Goal: Communication & Community: Answer question/provide support

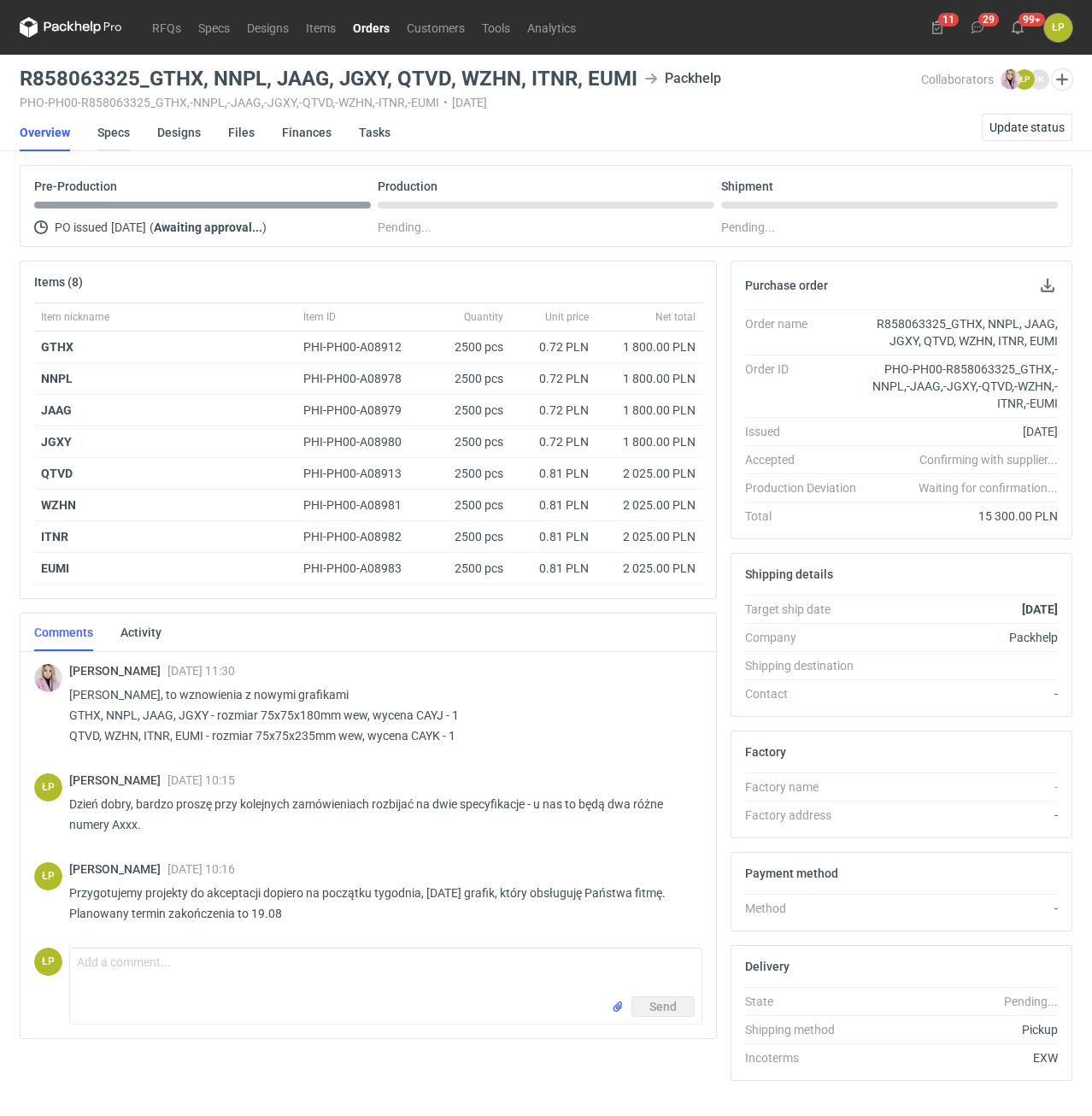
click at [106, 131] on link "Specs" at bounding box center [113, 133] width 33 height 37
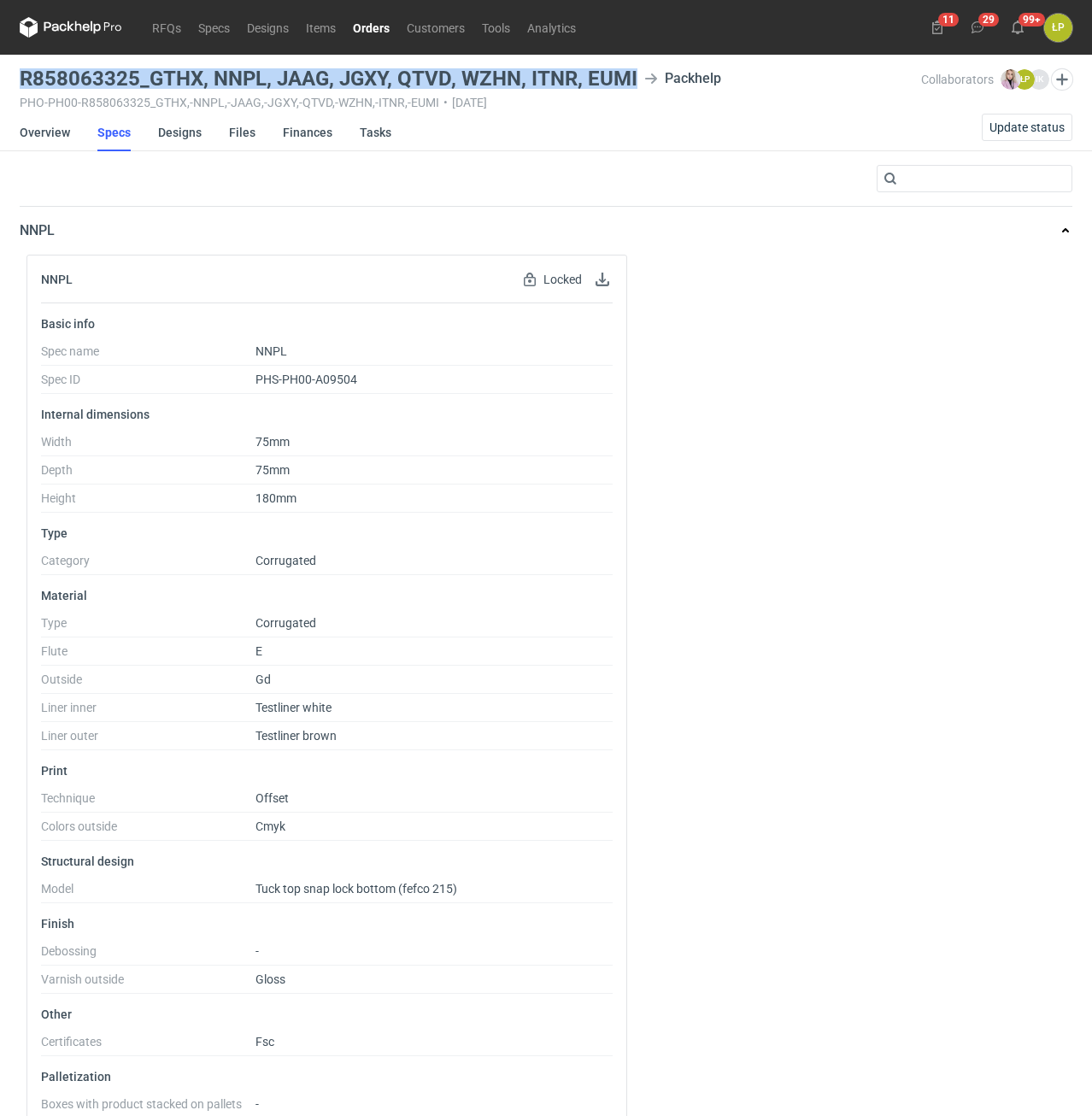
drag, startPoint x: 25, startPoint y: 81, endPoint x: 635, endPoint y: 81, distance: 610.0
click at [635, 81] on h3 "R858063325_GTHX, NNPL, JAAG, JGXY, QTVD, WZHN, ITNR, EUMI" at bounding box center [329, 78] width 618 height 21
copy h3 "R858063325_GTHX, NNPL, JAAG, JGXY, QTVD, WZHN, ITNR, EUMI"
click at [63, 142] on link "Overview" at bounding box center [45, 133] width 50 height 37
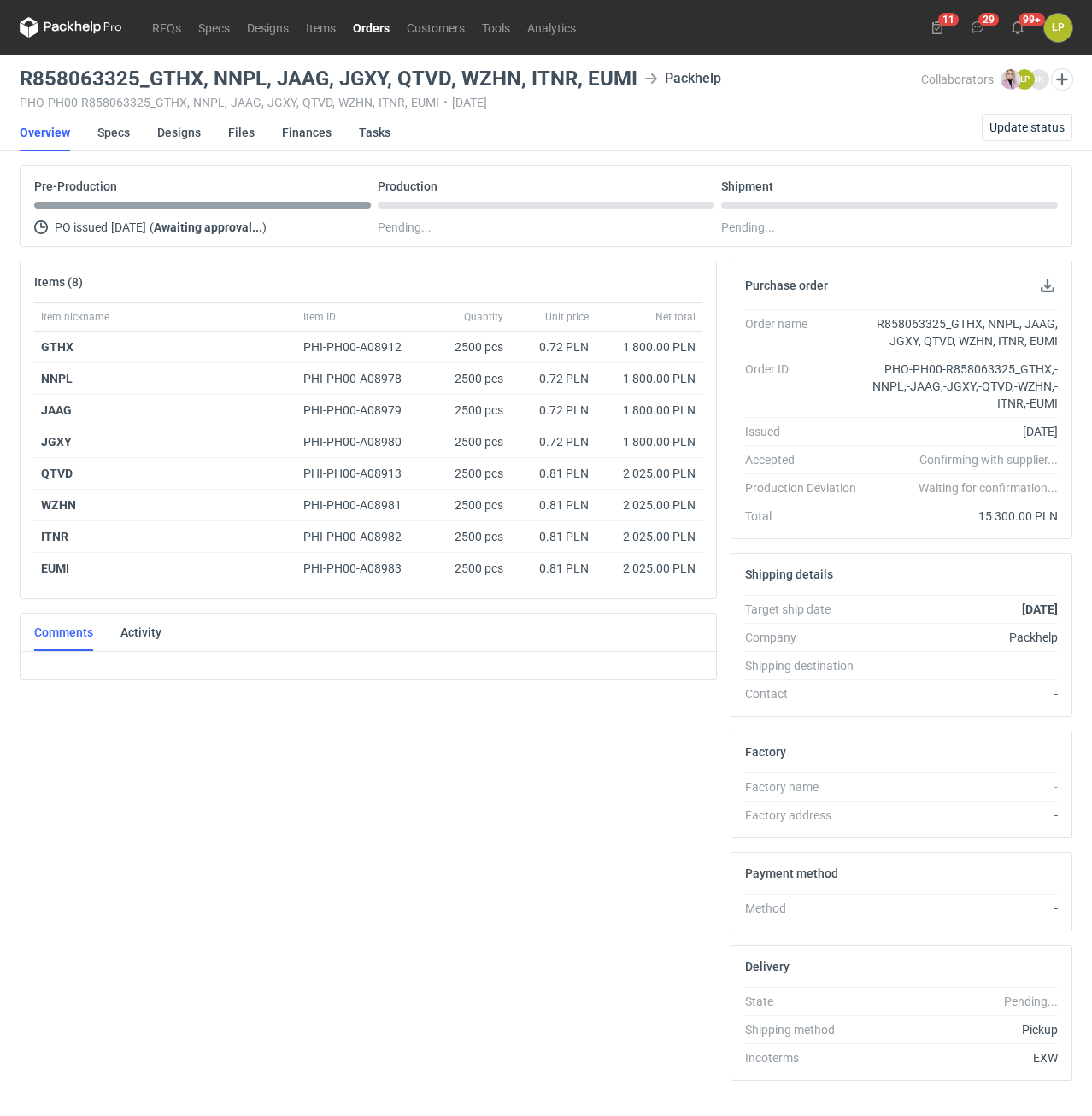
scroll to position [34, 0]
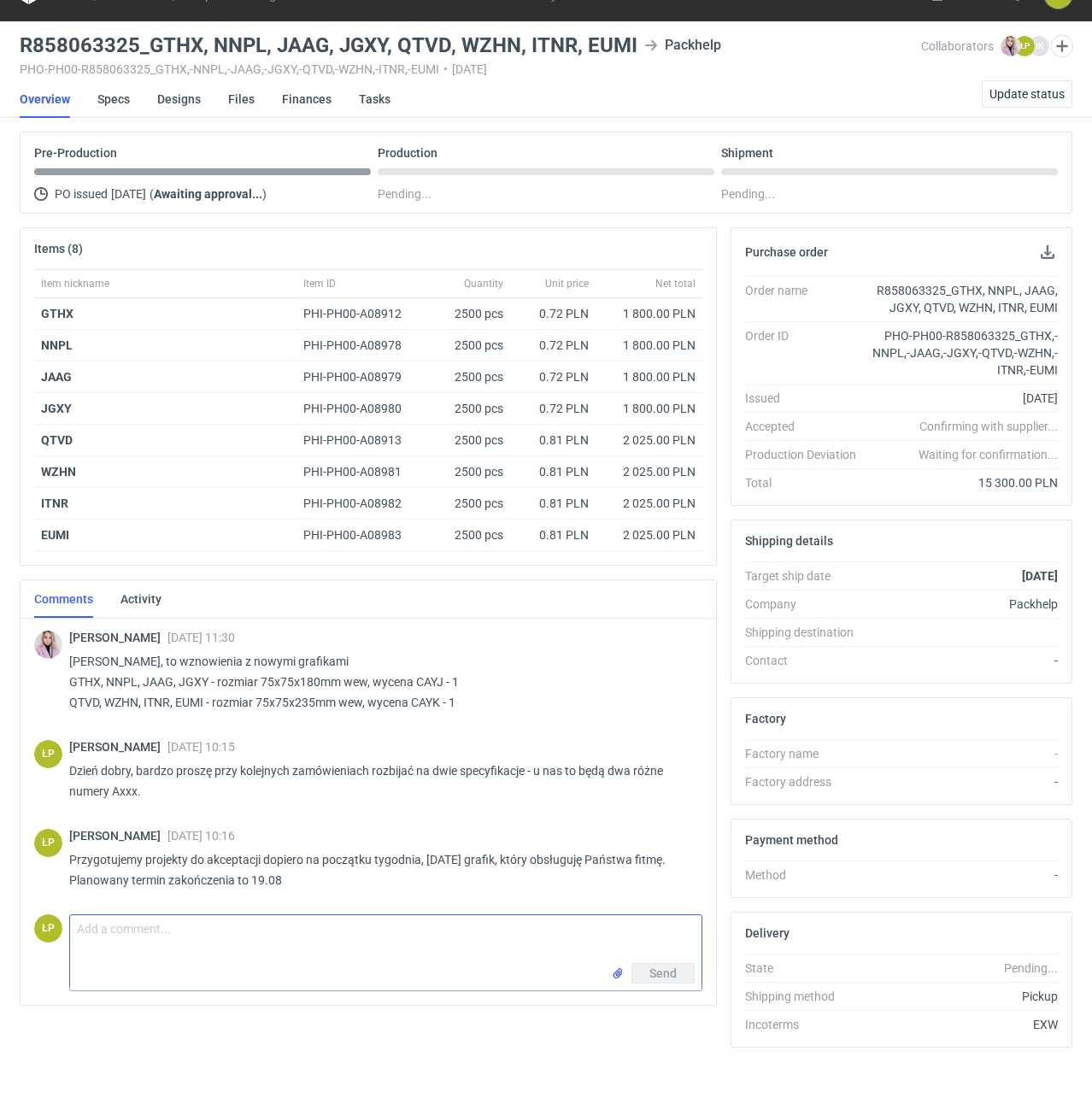
click at [269, 932] on textarea "Comment message" at bounding box center [385, 939] width 632 height 48
type textarea "Dzień dobry, przesyłam projekty do akceptacji na pocztę."
click at [653, 981] on button "Send" at bounding box center [664, 973] width 63 height 21
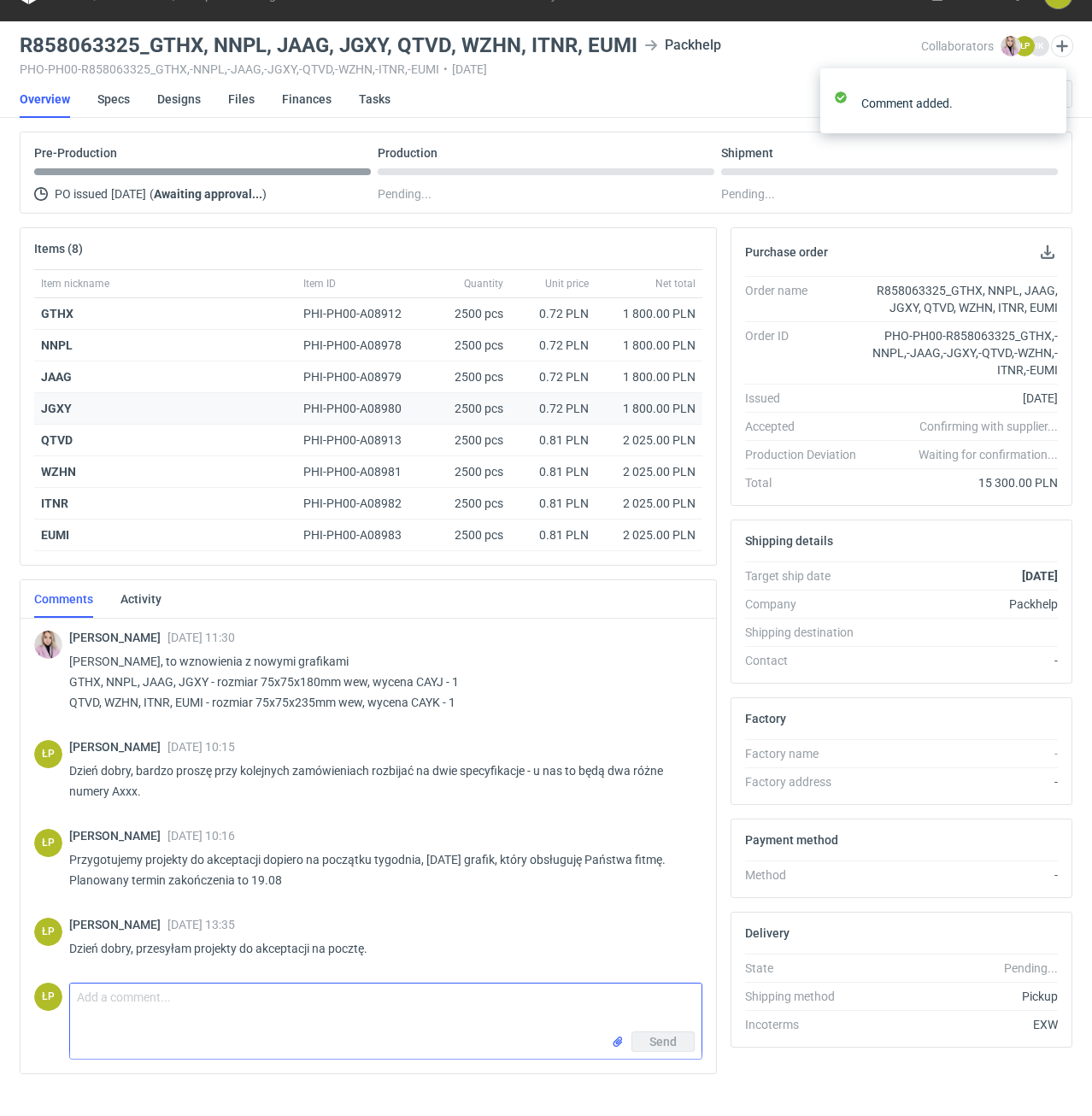
scroll to position [0, 0]
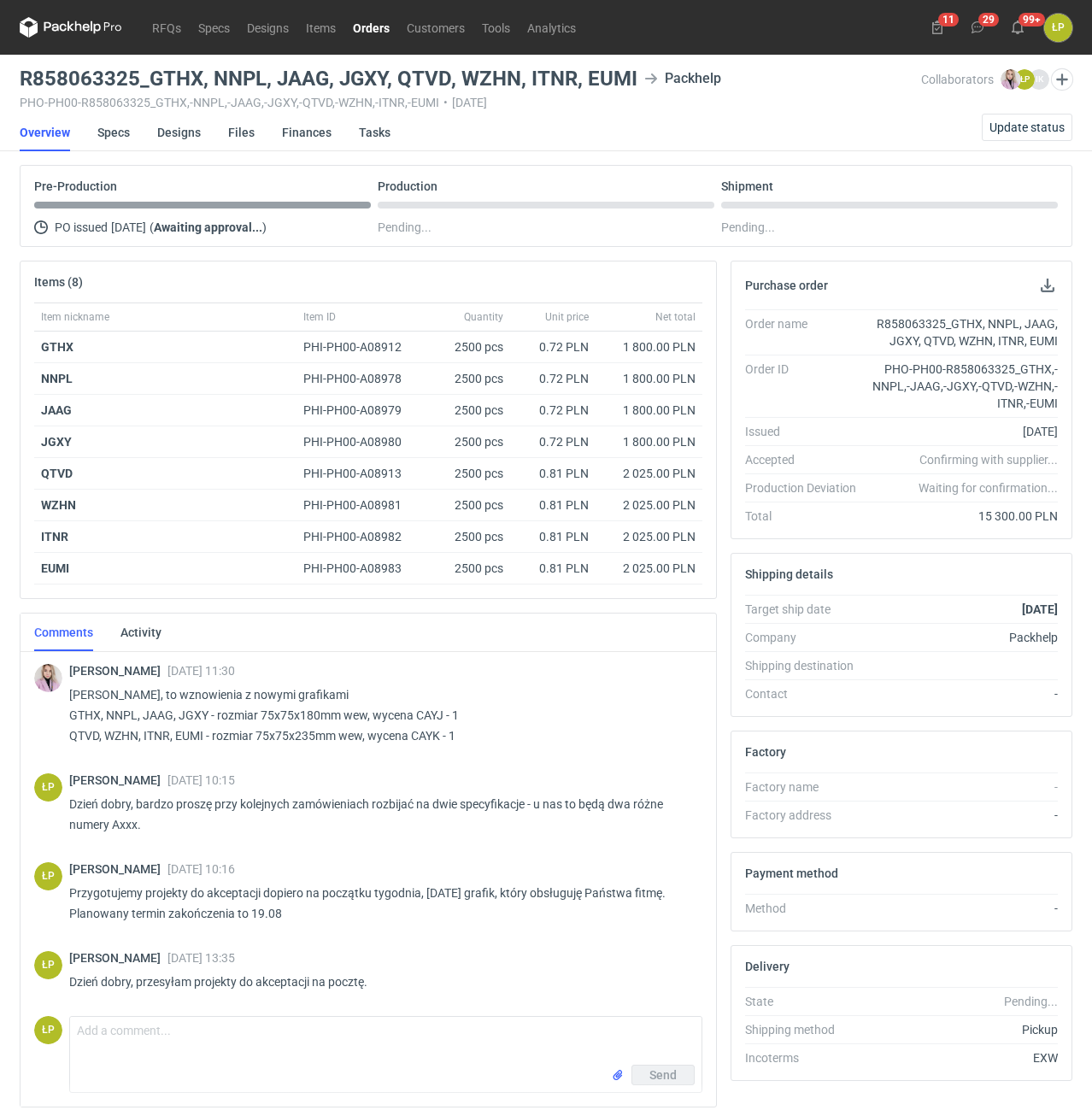
click at [385, 27] on link "Orders" at bounding box center [371, 27] width 54 height 21
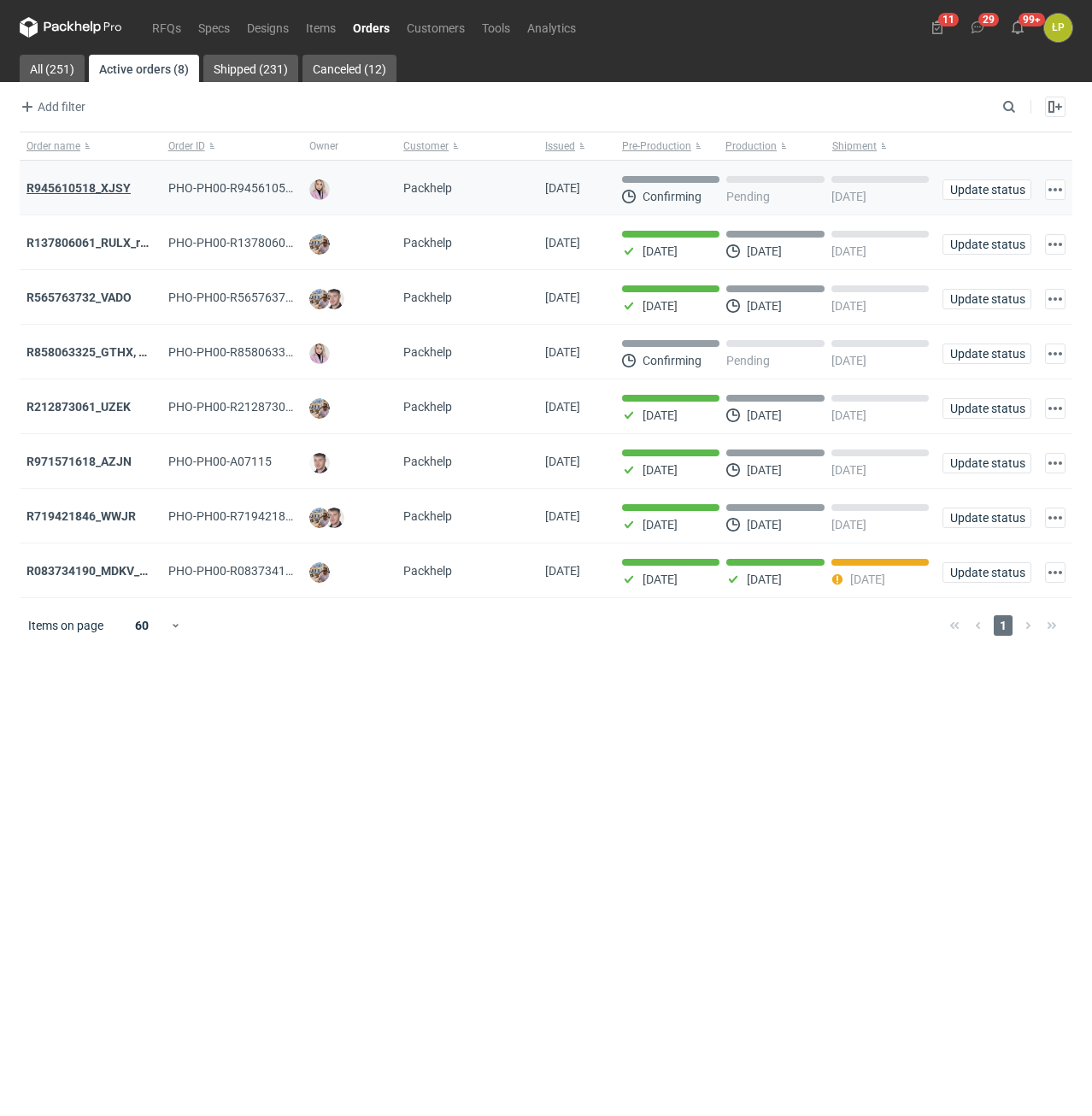
click at [112, 188] on strong "R945610518_XJSY" at bounding box center [78, 188] width 105 height 14
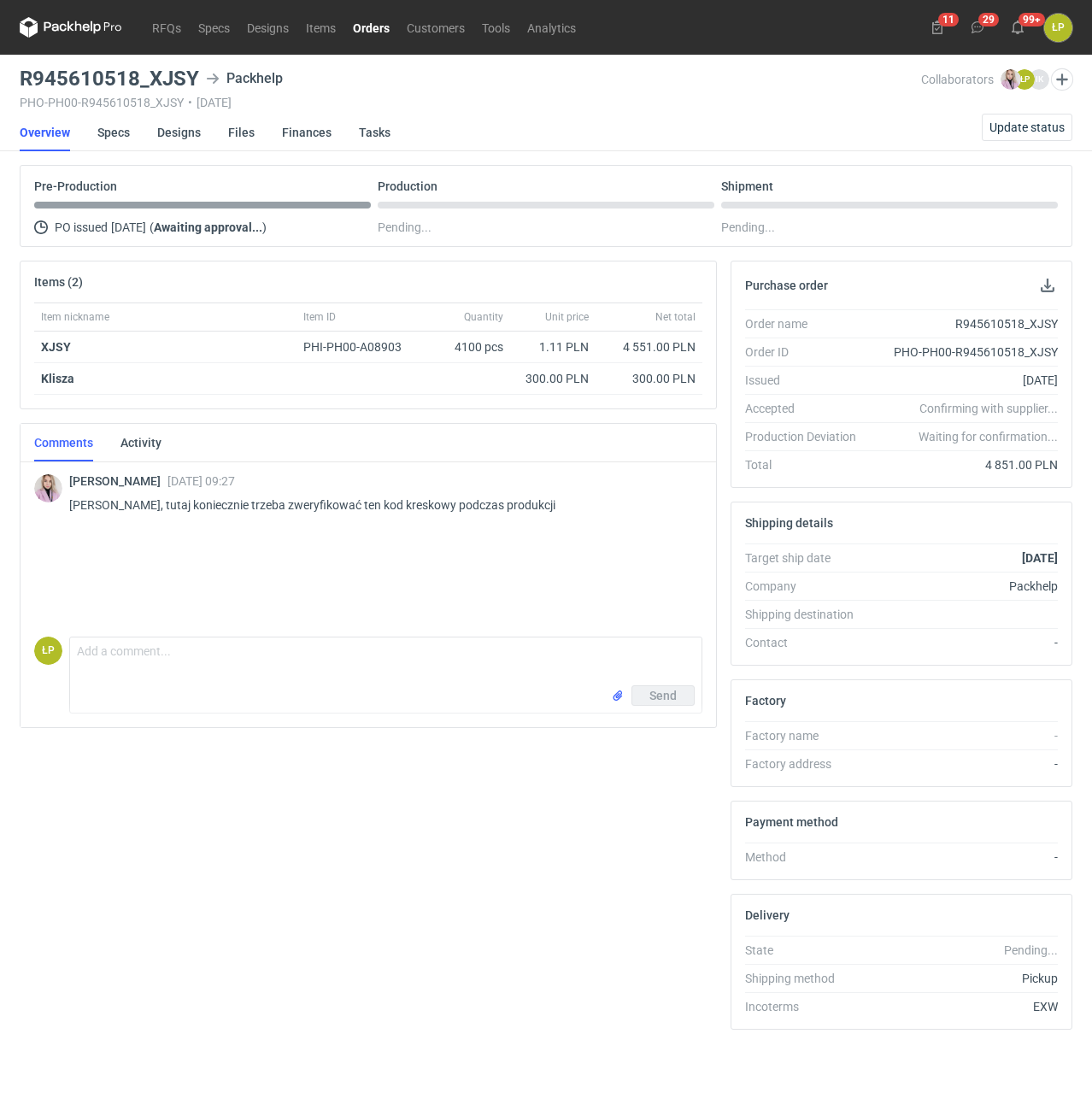
click at [130, 137] on li "Specs" at bounding box center [127, 133] width 60 height 37
click at [121, 137] on link "Specs" at bounding box center [113, 133] width 33 height 37
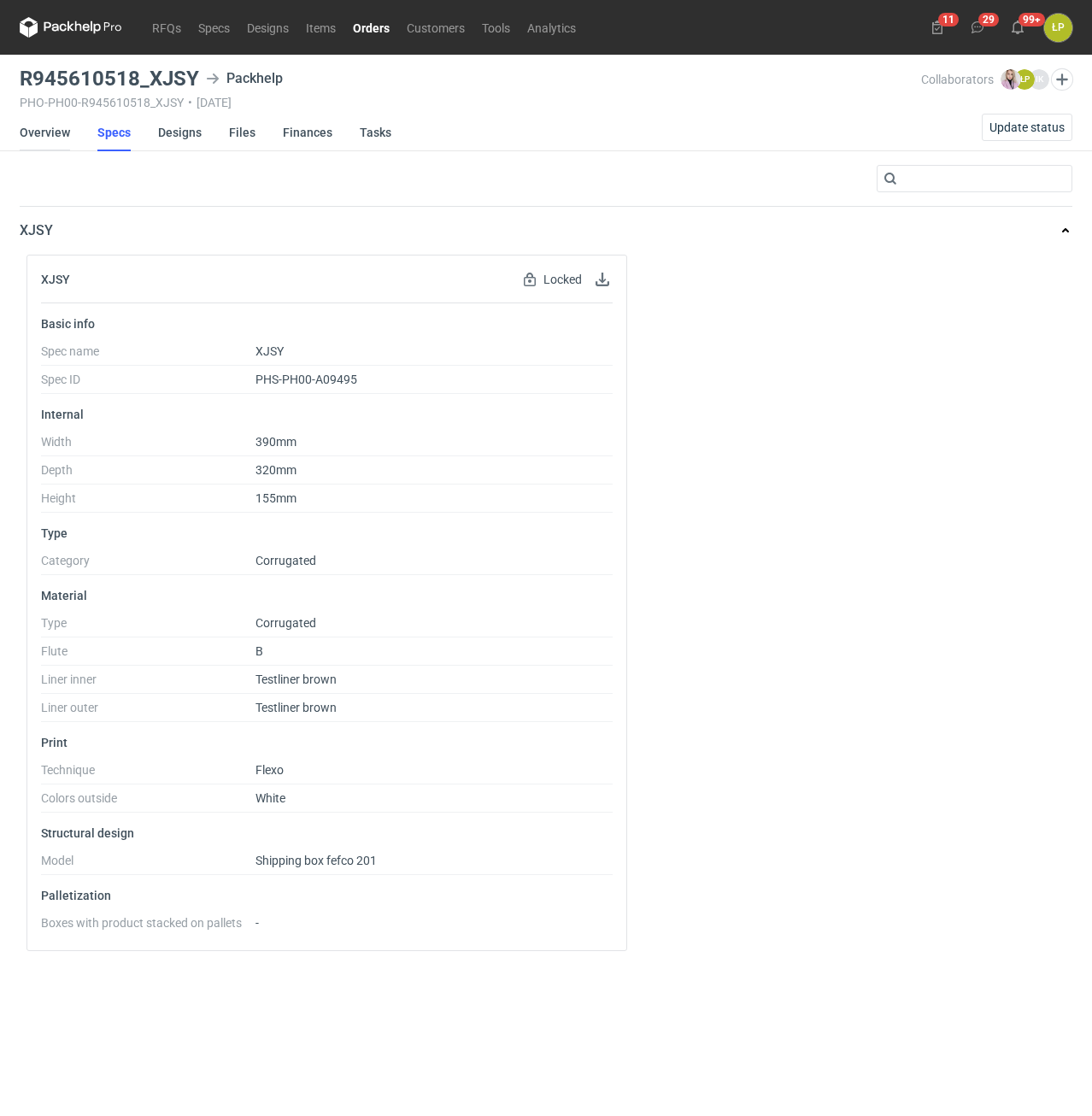
click at [58, 138] on link "Overview" at bounding box center [45, 133] width 50 height 37
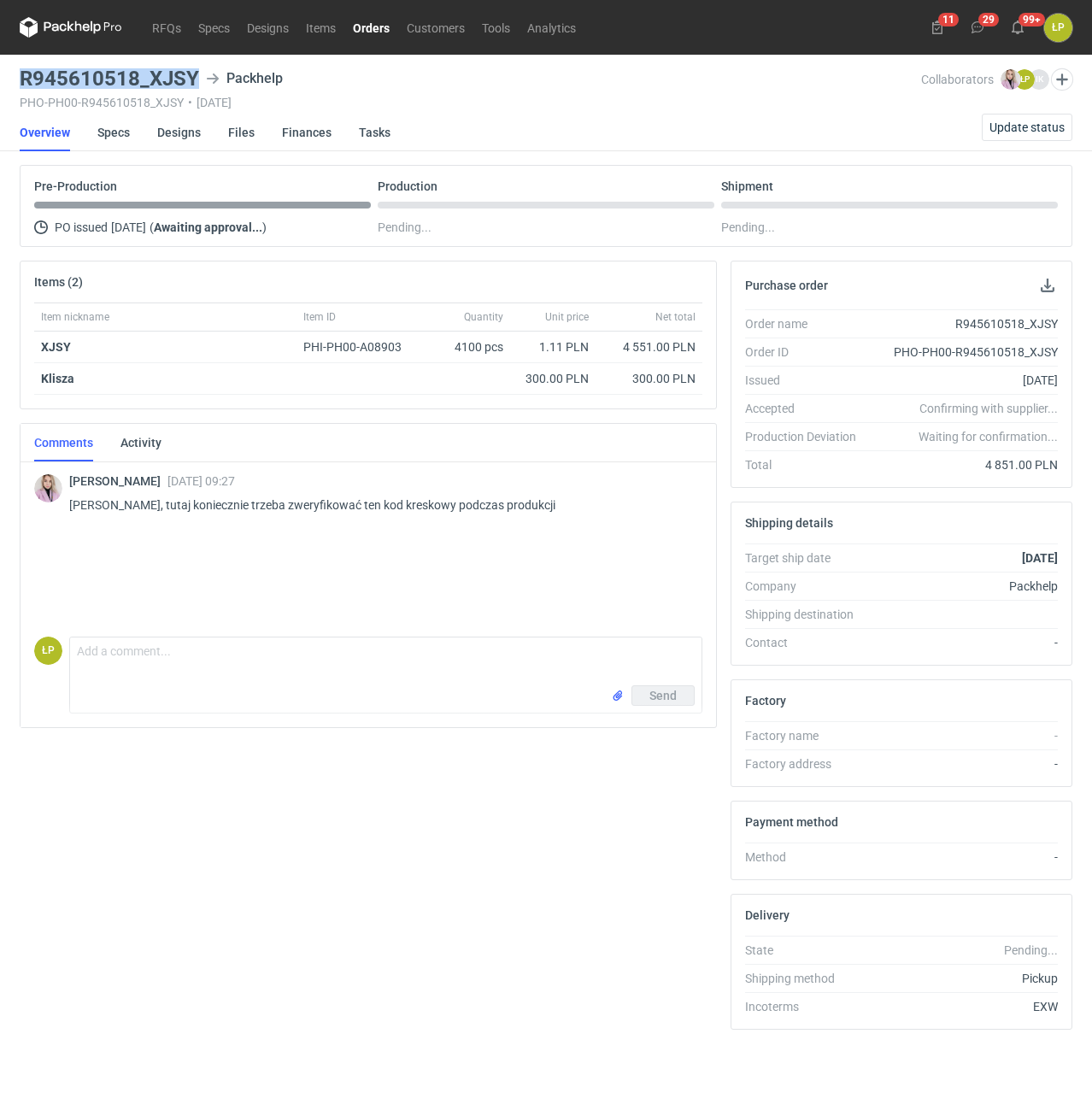
drag, startPoint x: 195, startPoint y: 86, endPoint x: 22, endPoint y: 80, distance: 173.1
click at [22, 80] on h3 "R945610518_XJSY" at bounding box center [109, 78] width 179 height 21
copy h3 "R945610518_XJSY"
click at [492, 645] on textarea "Comment message" at bounding box center [385, 661] width 632 height 48
type textarea "p"
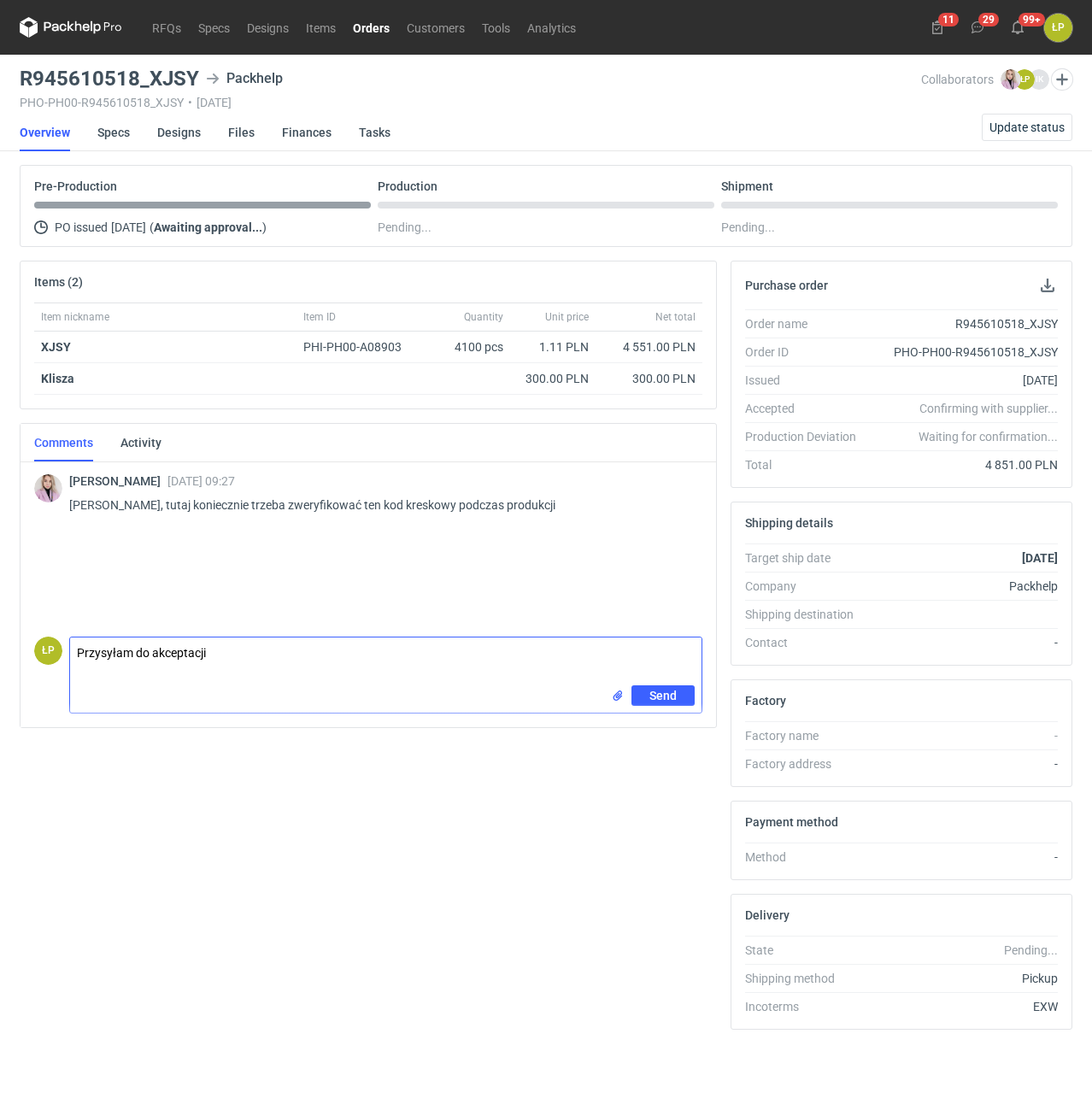
type textarea "Przysyłam do akceptacji."
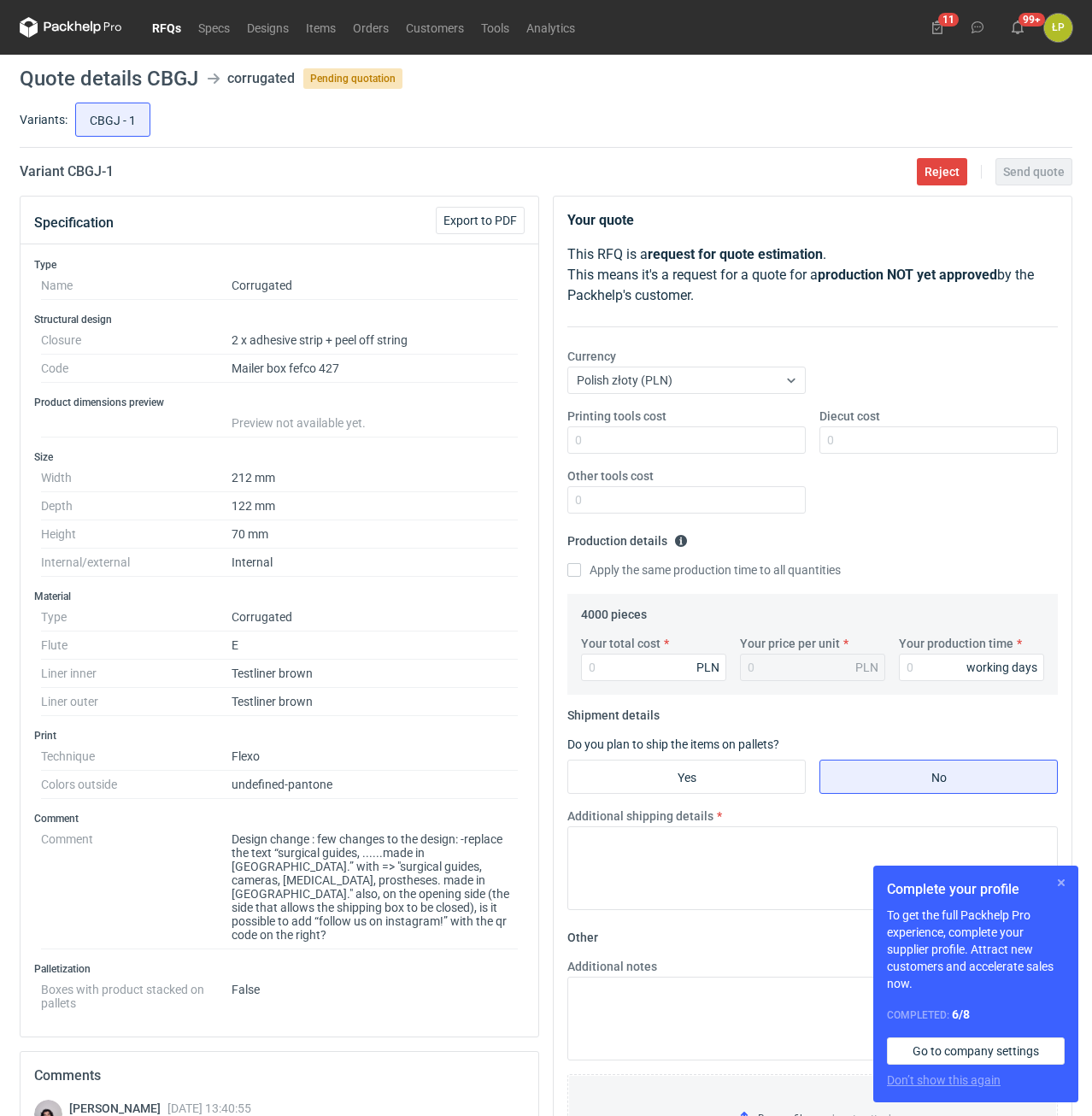
click at [1061, 881] on button "button" at bounding box center [1061, 883] width 21 height 21
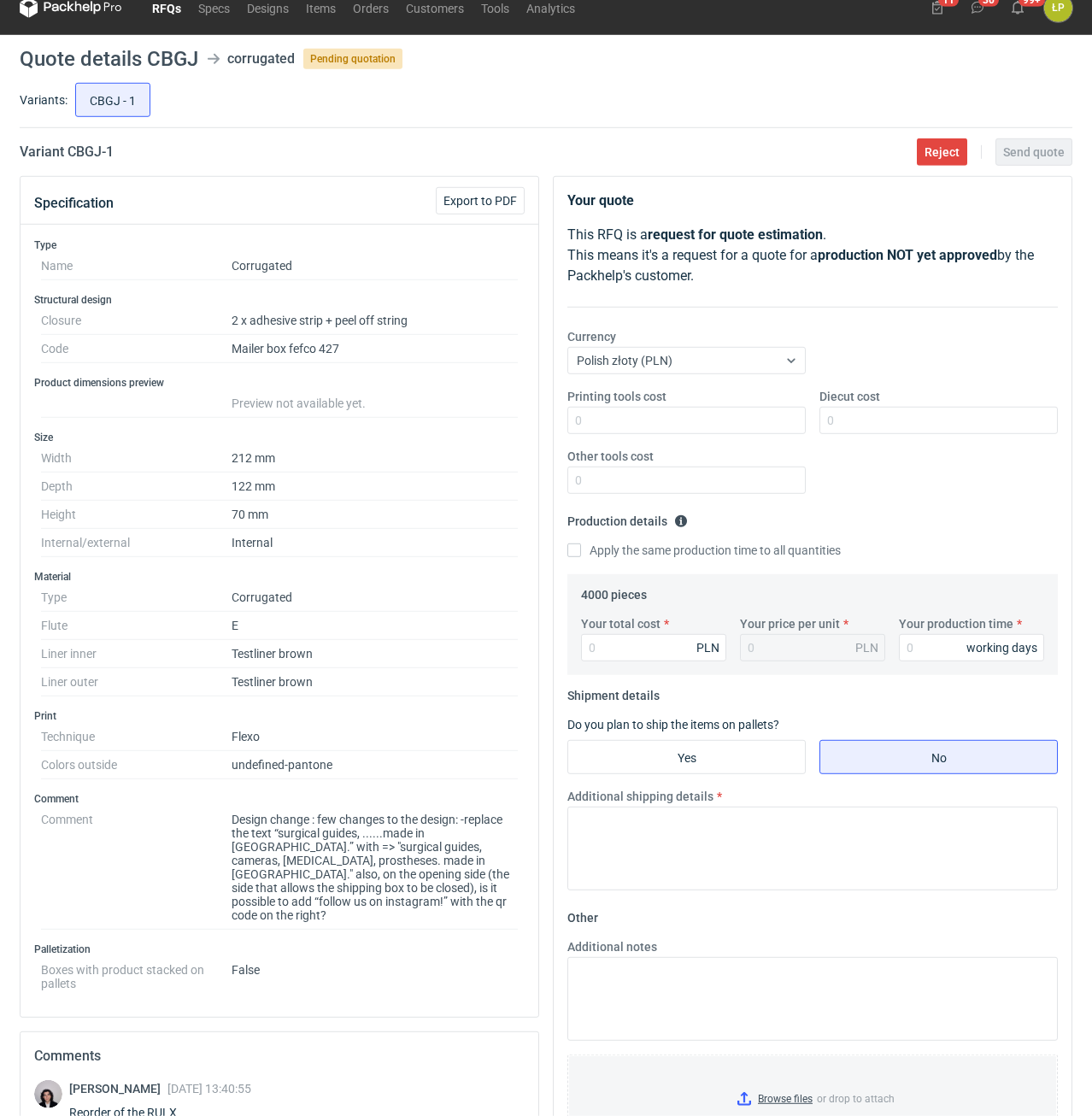
scroll to position [331, 0]
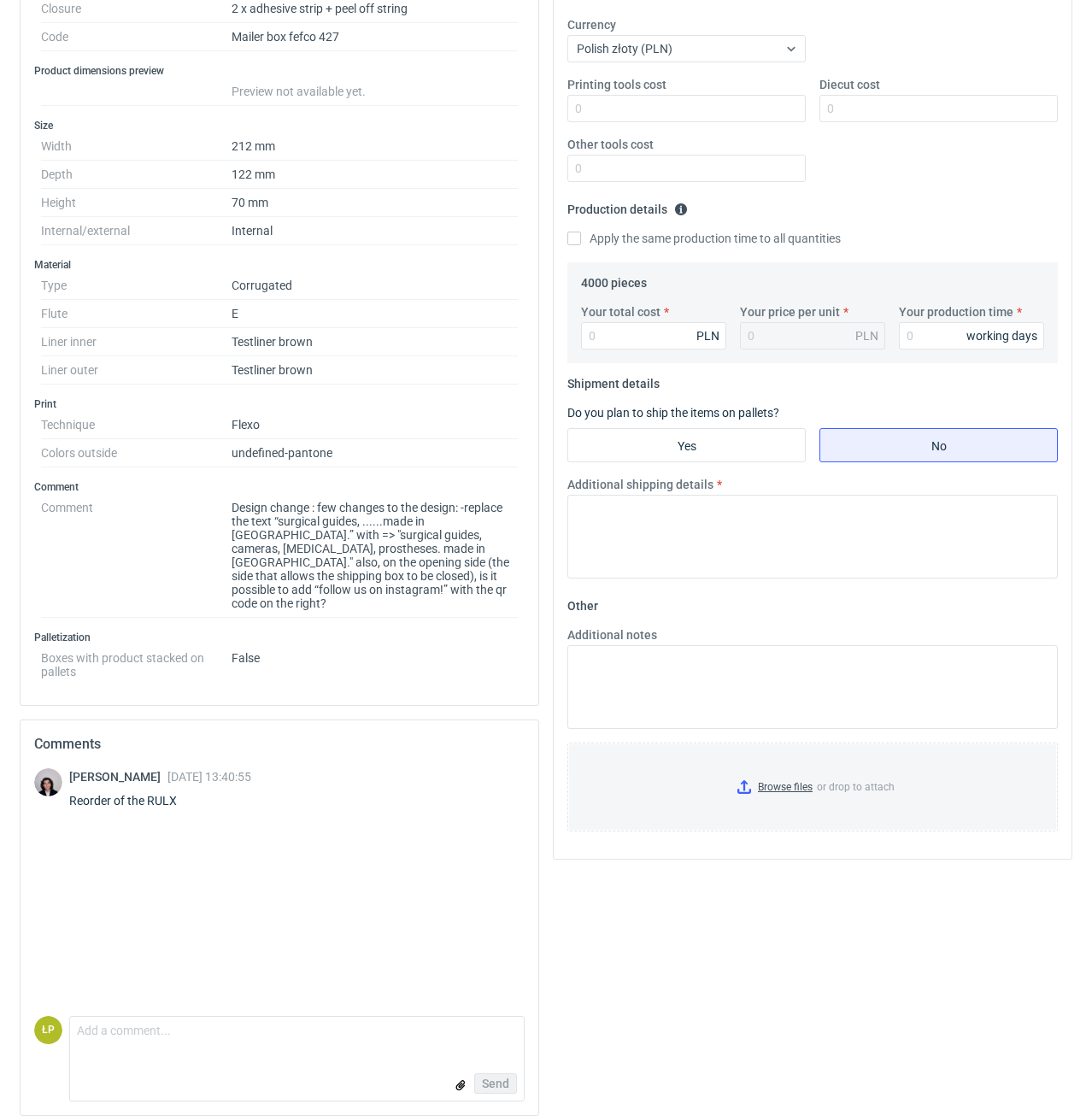
click at [163, 793] on div "Reorder of the RULX" at bounding box center [160, 801] width 182 height 17
copy div "RULX"
click at [323, 1036] on textarea "Comment message" at bounding box center [297, 1034] width 454 height 35
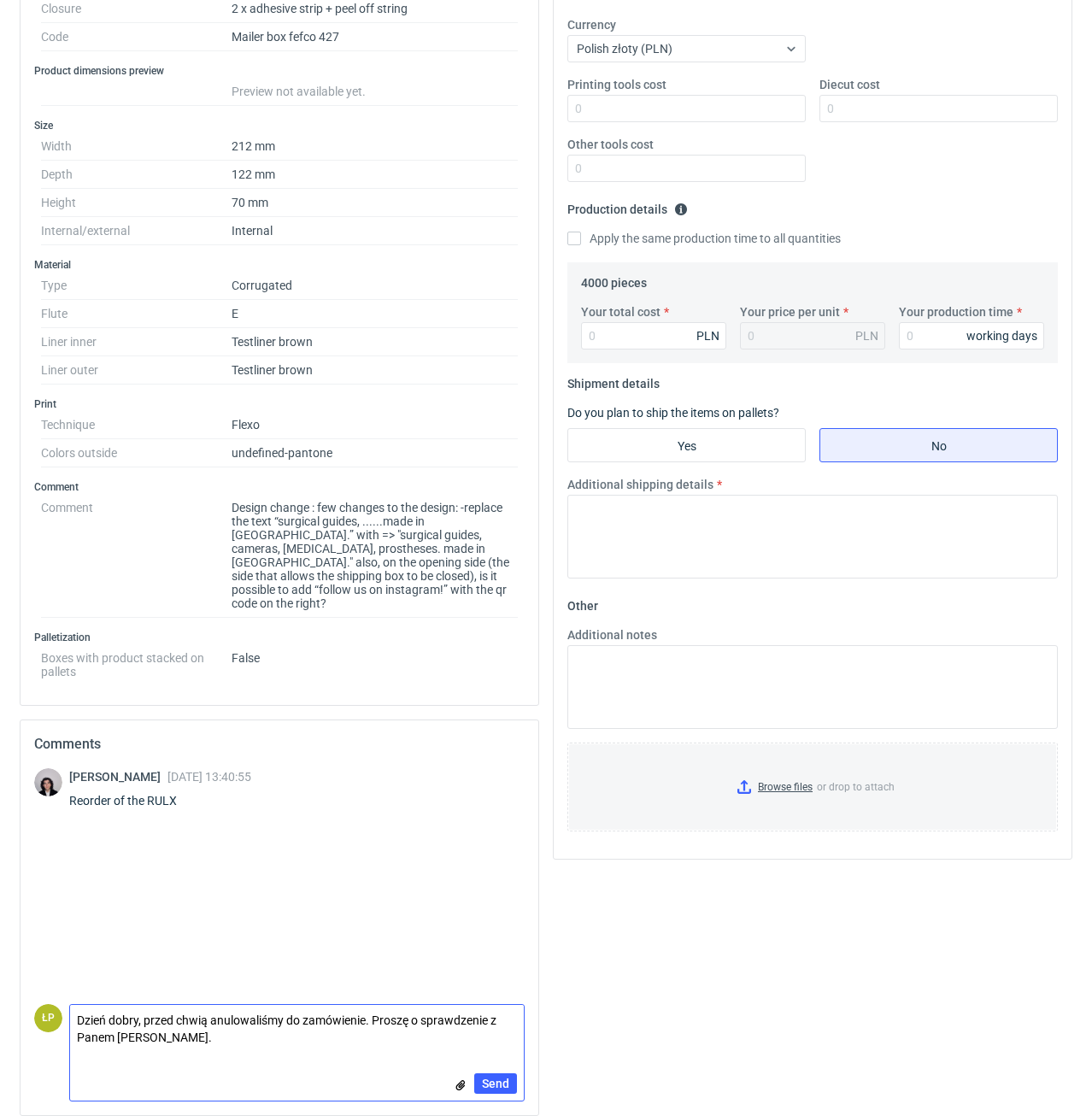
type textarea "Dzień dobry, przed chwią anulowaliśmy do zamówienie. Proszę o sprawdzenie z Pan…"
click at [473, 1076] on div "Send" at bounding box center [297, 1083] width 454 height 35
click at [481, 1073] on button "Send" at bounding box center [496, 1083] width 43 height 21
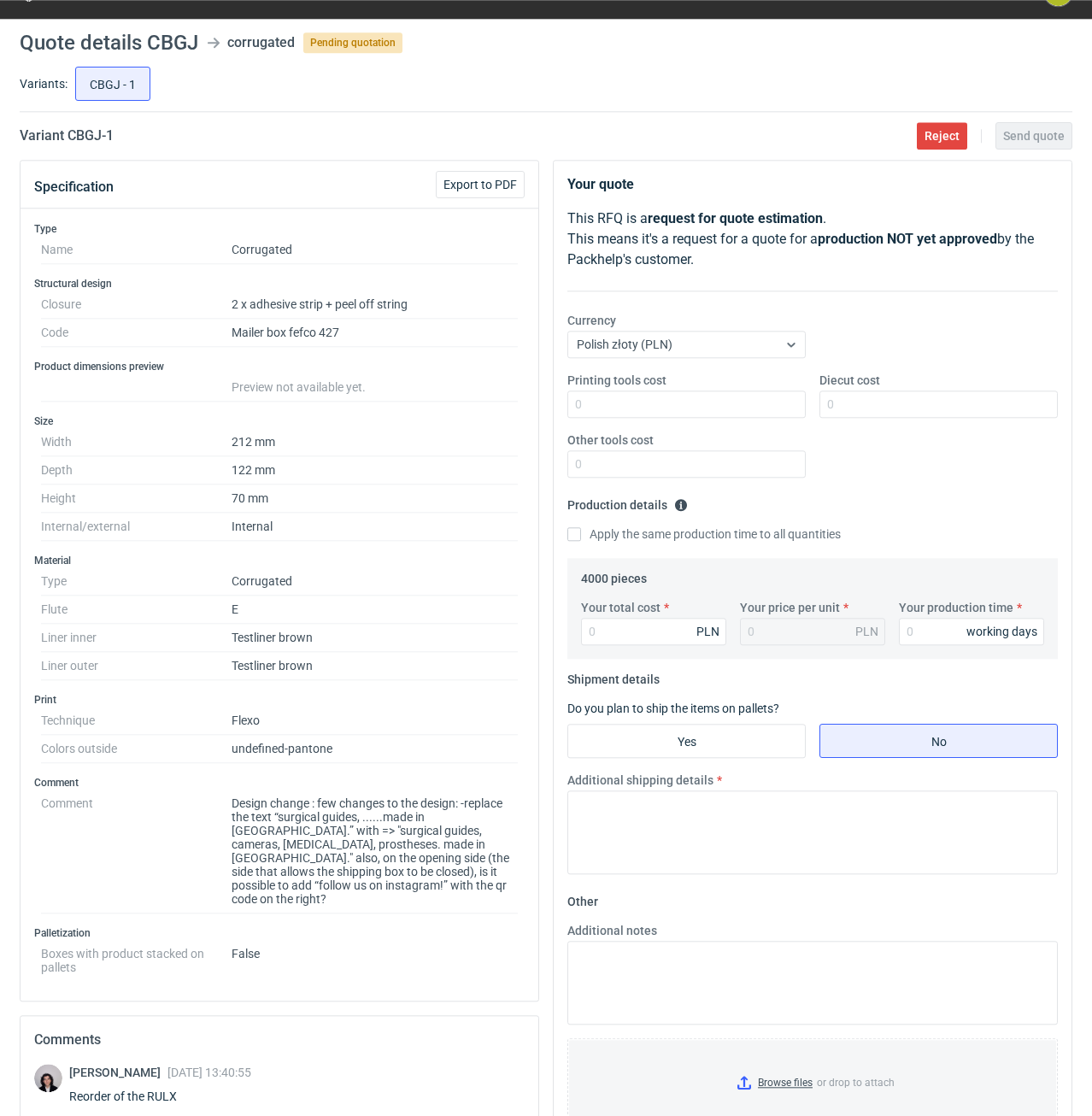
scroll to position [0, 0]
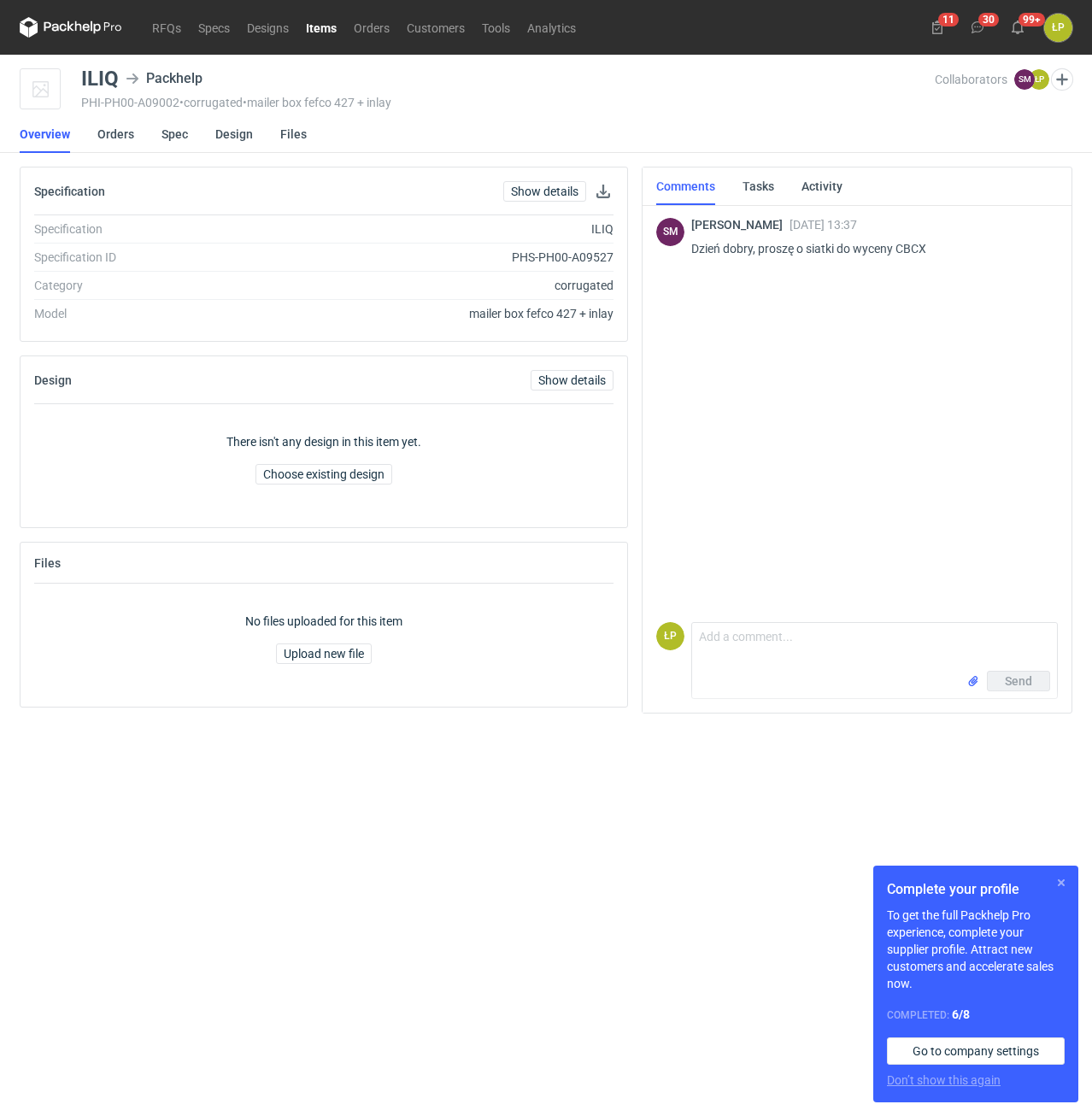
click at [1062, 878] on button "button" at bounding box center [1061, 883] width 21 height 21
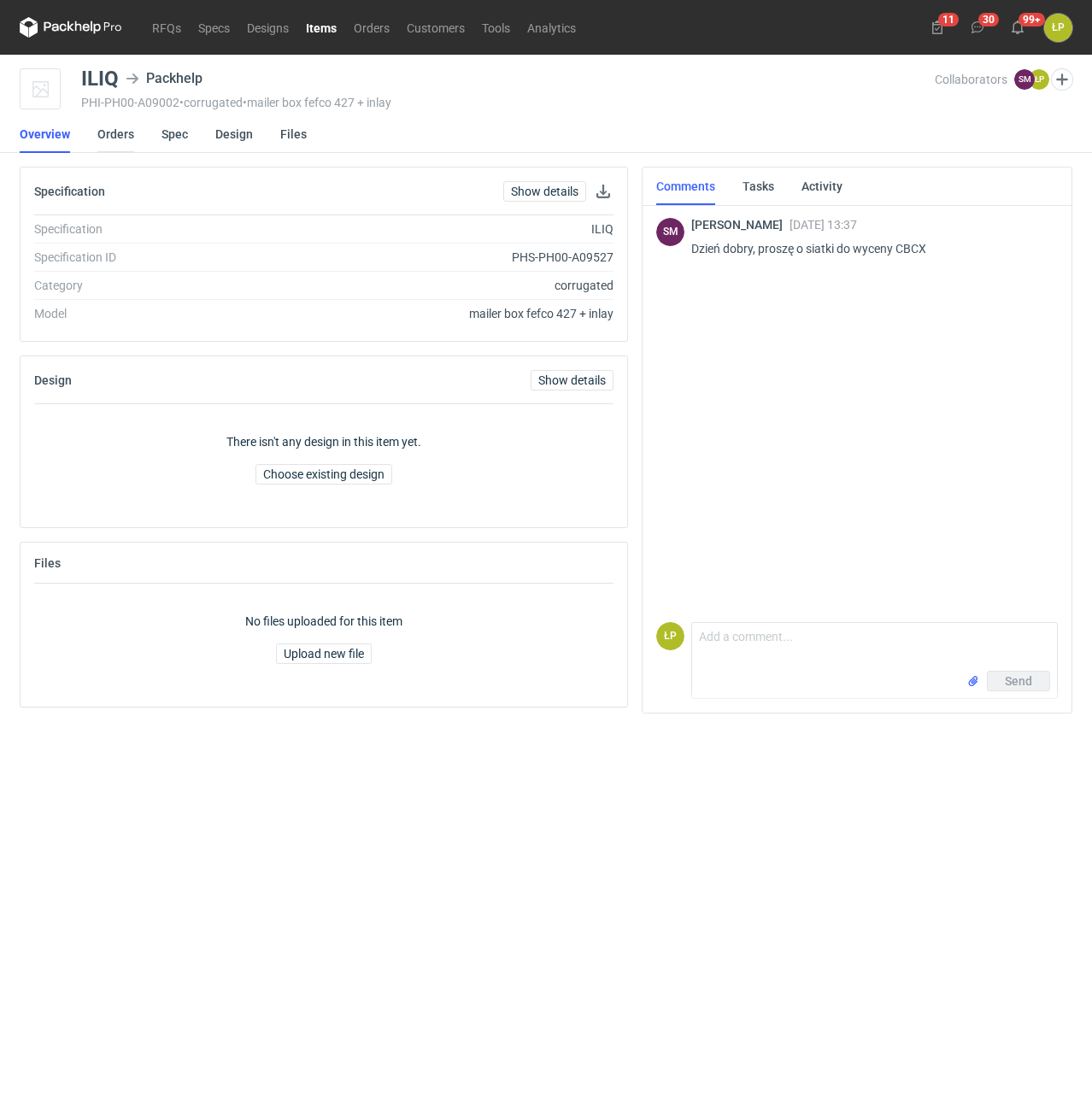
click at [119, 146] on link "Orders" at bounding box center [115, 134] width 36 height 37
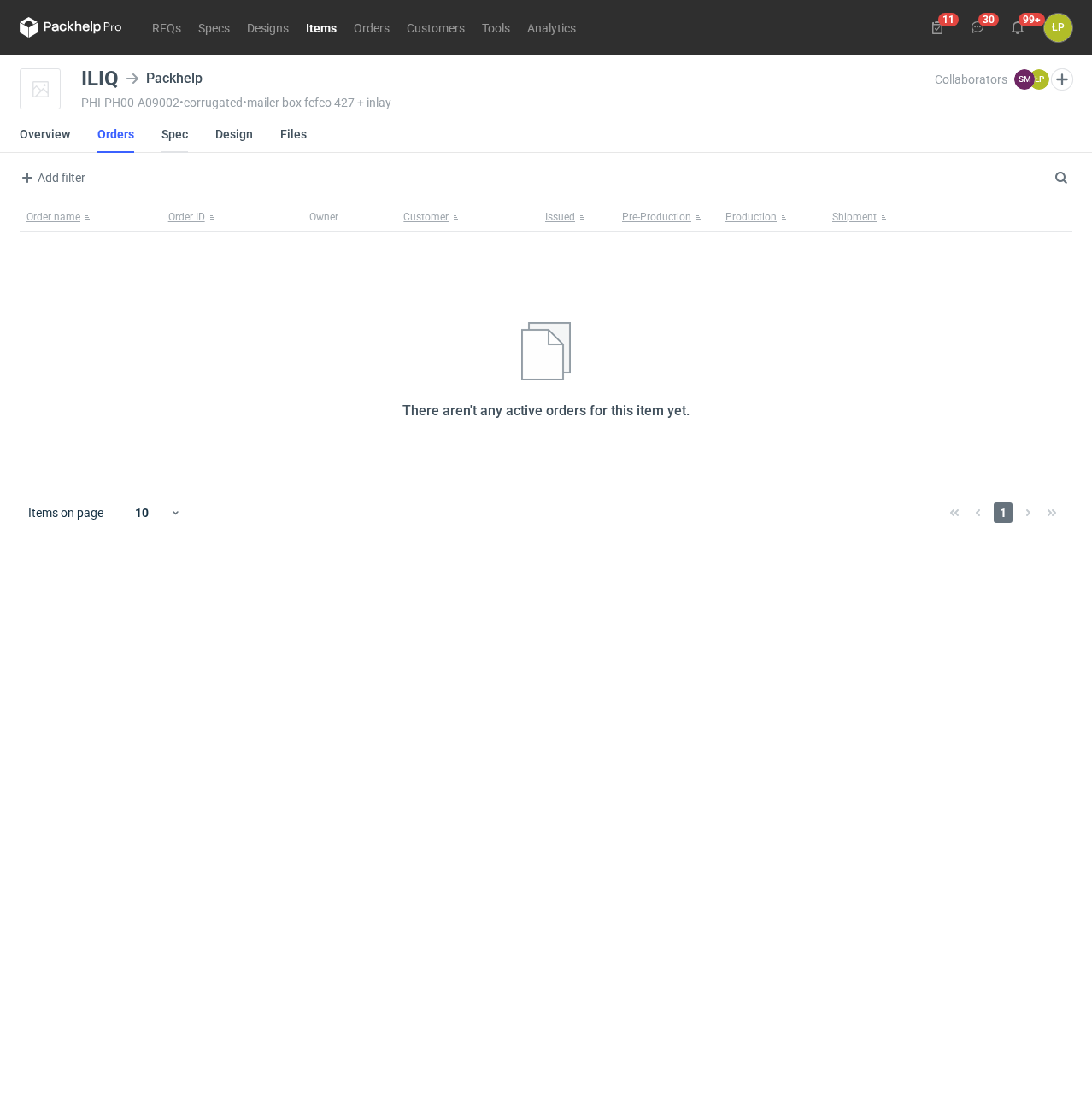
click at [175, 136] on link "Spec" at bounding box center [175, 134] width 26 height 37
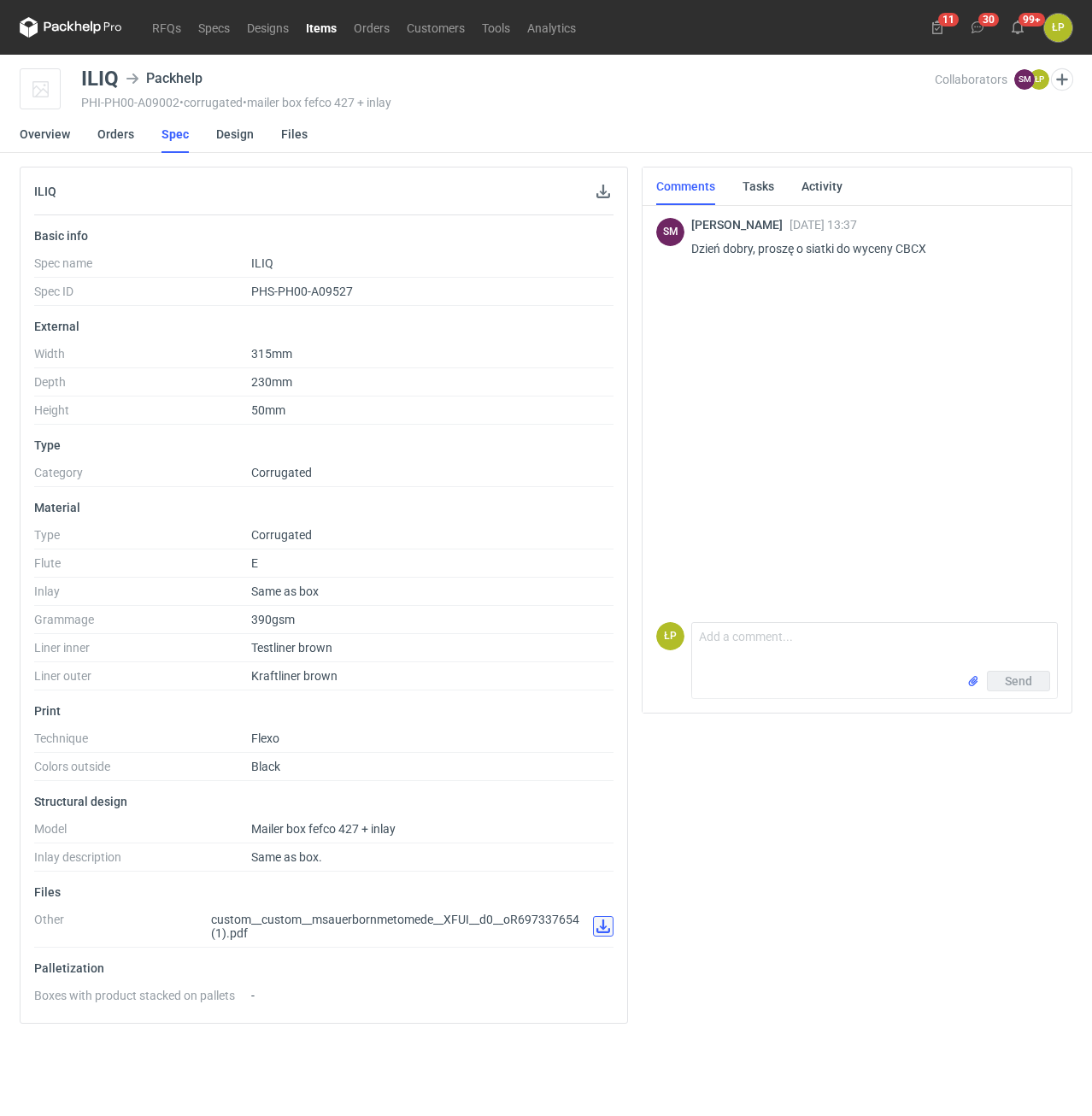
click at [602, 932] on link at bounding box center [603, 926] width 21 height 21
click at [735, 637] on textarea "Comment message" at bounding box center [875, 646] width 365 height 48
type textarea "możemy użyć projektu z files?"
click at [1001, 688] on button "Send" at bounding box center [1018, 681] width 63 height 21
click at [596, 927] on link at bounding box center [603, 926] width 21 height 21
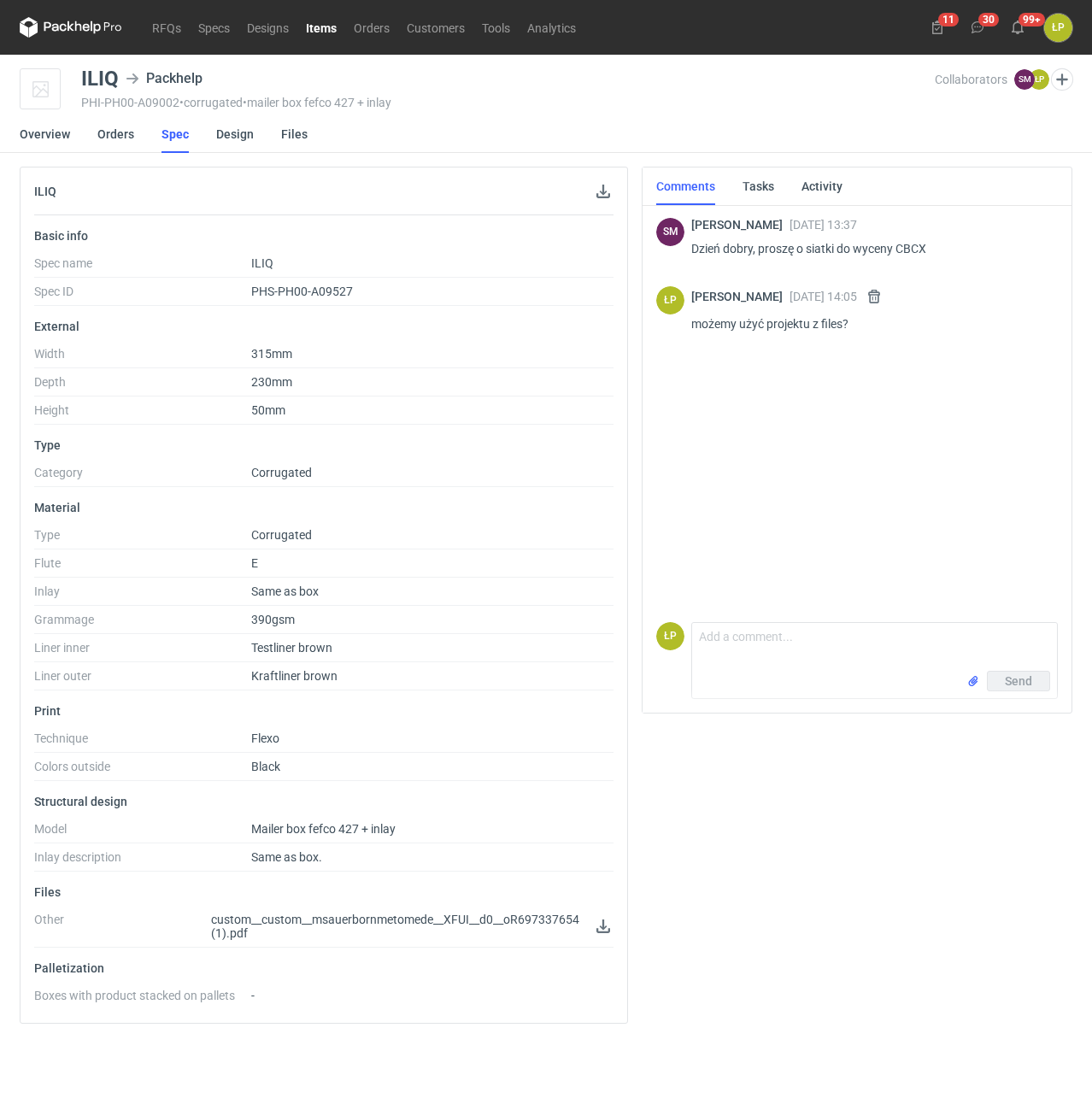
click at [906, 239] on p "Dzień dobry, proszę o siatki do wyceny CBCX" at bounding box center [868, 248] width 353 height 21
copy p "CBCX"
